Goal: Transaction & Acquisition: Subscribe to service/newsletter

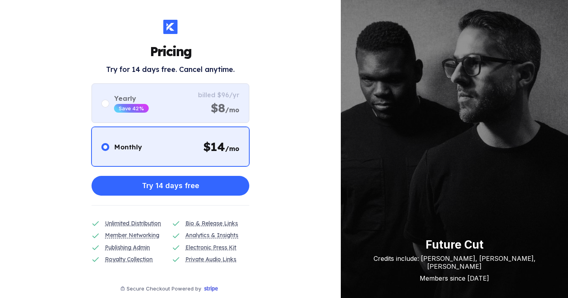
click at [201, 112] on div "billed $96/yr $8 /mo" at bounding box center [218, 103] width 41 height 24
radio input "false"
radio input "true"
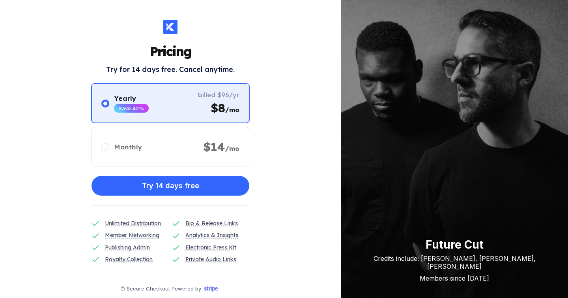
click at [181, 103] on div "Yearly Save 42% billed $96/yr $8 /mo" at bounding box center [171, 102] width 158 height 39
click at [514, 171] on div "Future Cut Credits include: [PERSON_NAME], [PERSON_NAME], [PERSON_NAME] Members…" at bounding box center [454, 149] width 227 height 298
click at [173, 46] on h1 "Pricing" at bounding box center [170, 51] width 41 height 16
click at [170, 24] on icon at bounding box center [171, 27] width 8 height 8
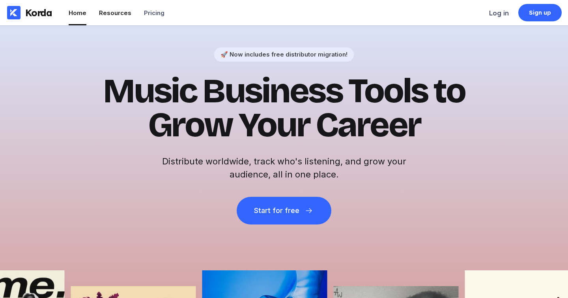
click at [110, 13] on div "Resources" at bounding box center [115, 12] width 32 height 7
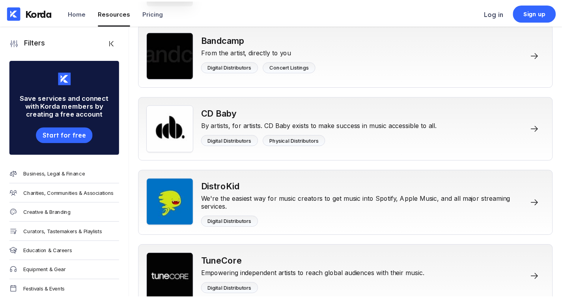
scroll to position [1, 0]
